Goal: Task Accomplishment & Management: Manage account settings

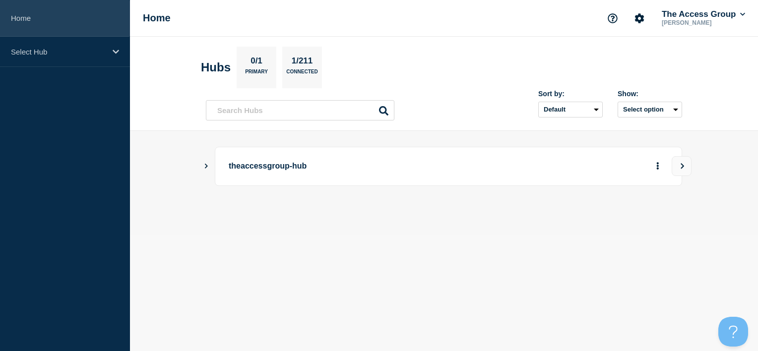
click at [25, 32] on link "Home" at bounding box center [65, 18] width 130 height 37
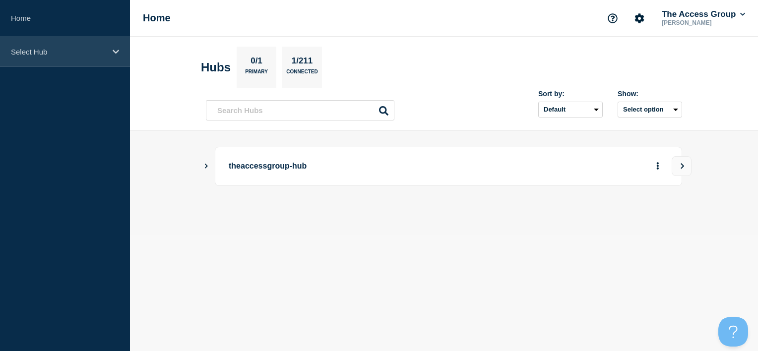
click at [40, 46] on div "Select Hub" at bounding box center [65, 52] width 130 height 30
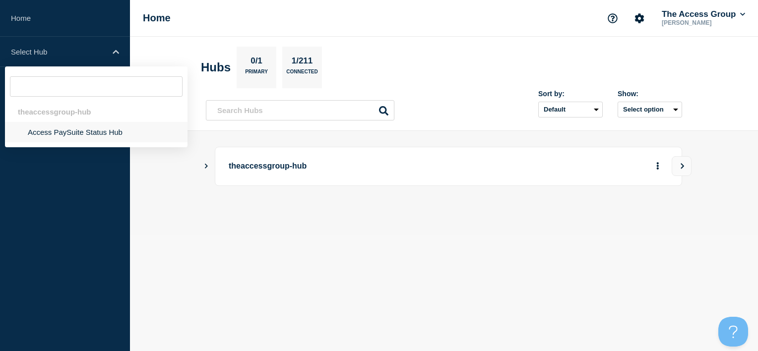
click at [56, 141] on li "Access PaySuite Status Hub" at bounding box center [96, 132] width 182 height 20
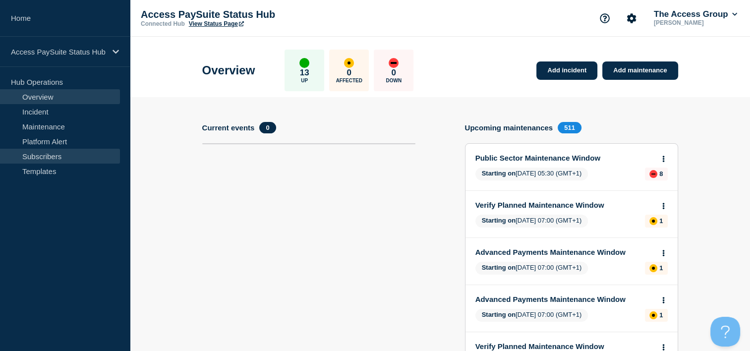
click at [73, 153] on link "Subscribers" at bounding box center [60, 156] width 120 height 15
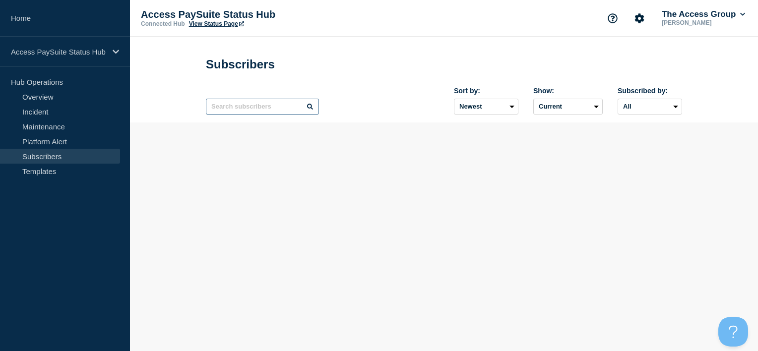
click at [233, 112] on input "text" at bounding box center [262, 107] width 113 height 16
paste input "[PERSON_NAME][EMAIL_ADDRESS][DOMAIN_NAME]"
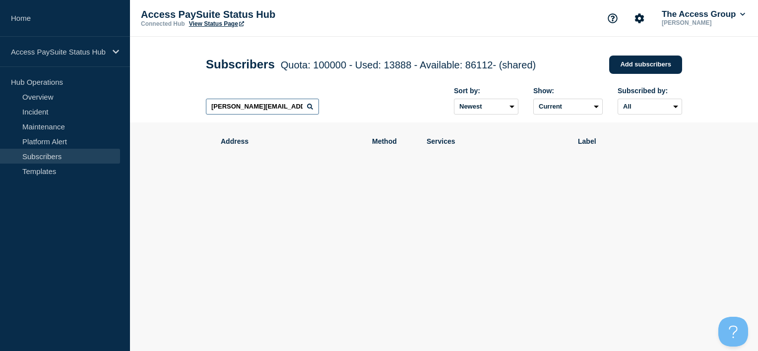
click at [266, 110] on input "[PERSON_NAME][EMAIL_ADDRESS][DOMAIN_NAME]" at bounding box center [262, 107] width 113 height 16
paste input "[PERSON_NAME].[PERSON_NAME]"
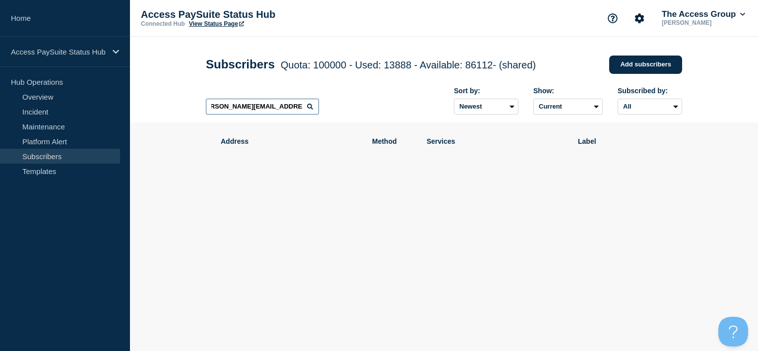
type input "[PERSON_NAME][EMAIL_ADDRESS][PERSON_NAME][DOMAIN_NAME]"
